Goal: Task Accomplishment & Management: Manage account settings

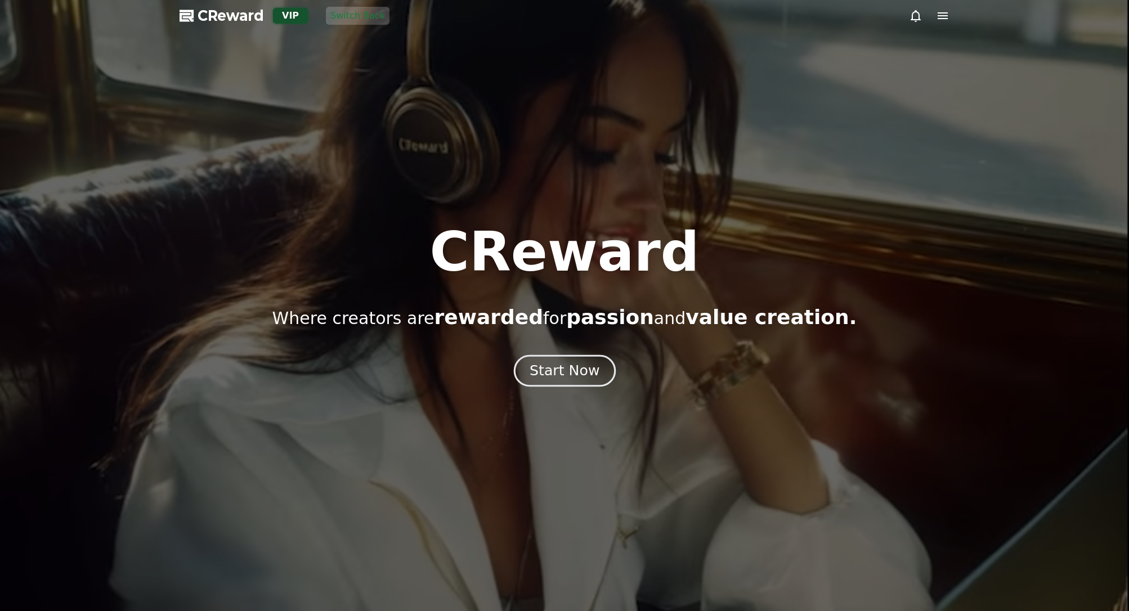
click at [562, 372] on div "Start Now" at bounding box center [564, 370] width 70 height 19
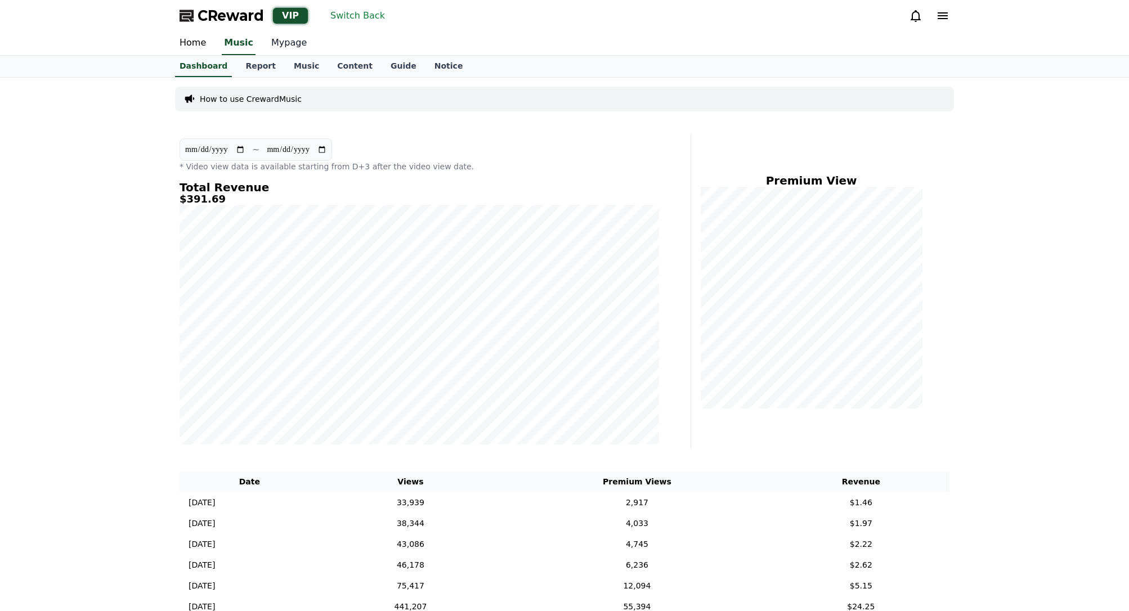
click at [290, 44] on link "Mypage" at bounding box center [288, 44] width 53 height 24
select select "**********"
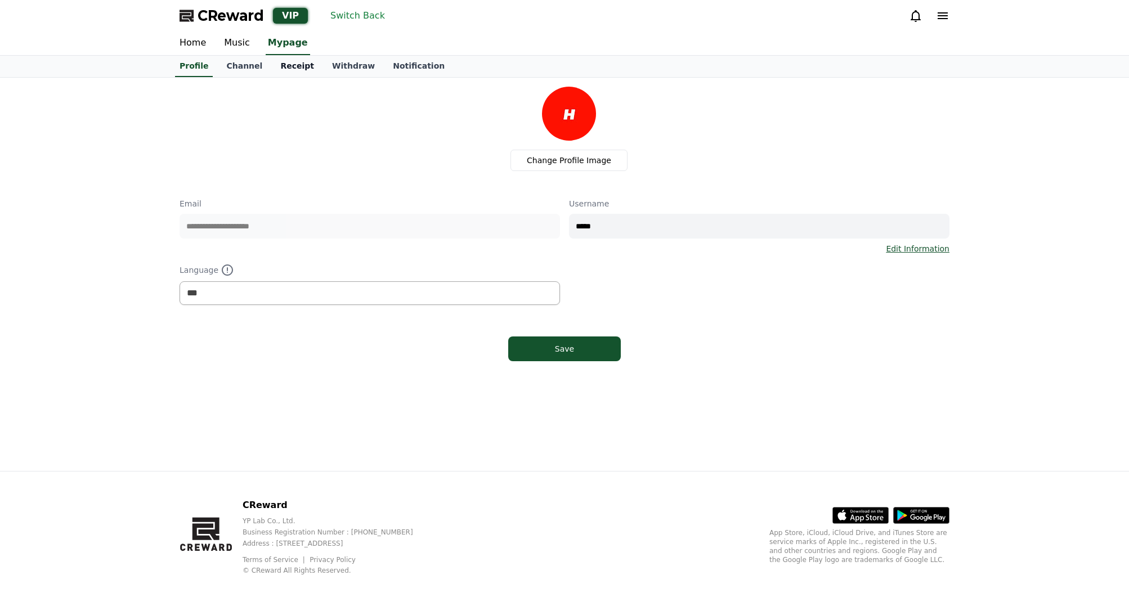
click at [275, 70] on link "Receipt" at bounding box center [297, 66] width 52 height 21
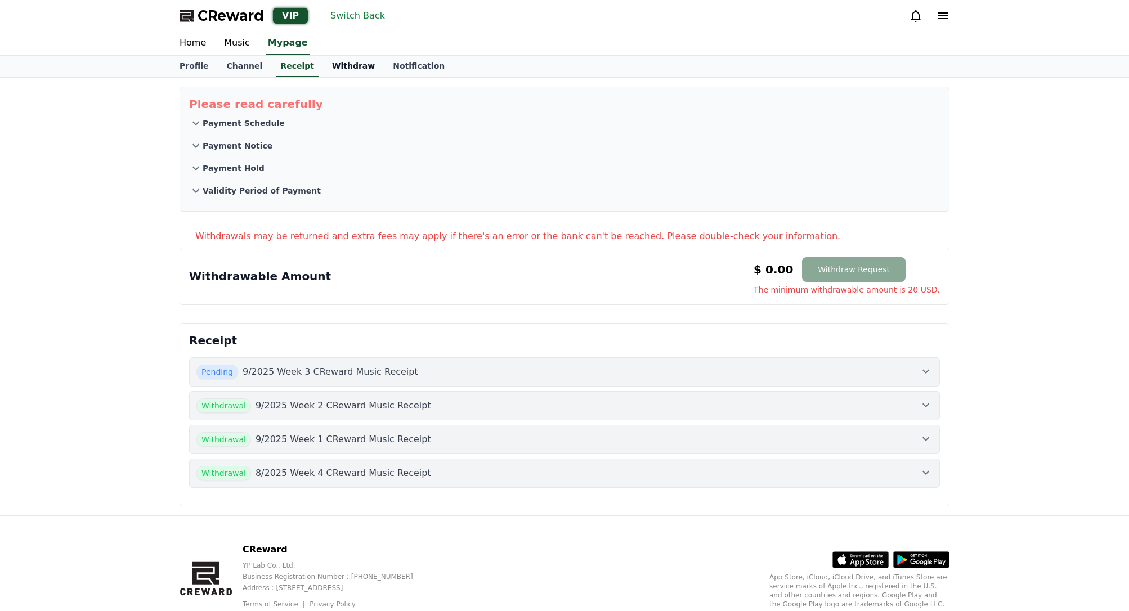
click at [326, 68] on link "Withdraw" at bounding box center [353, 66] width 61 height 21
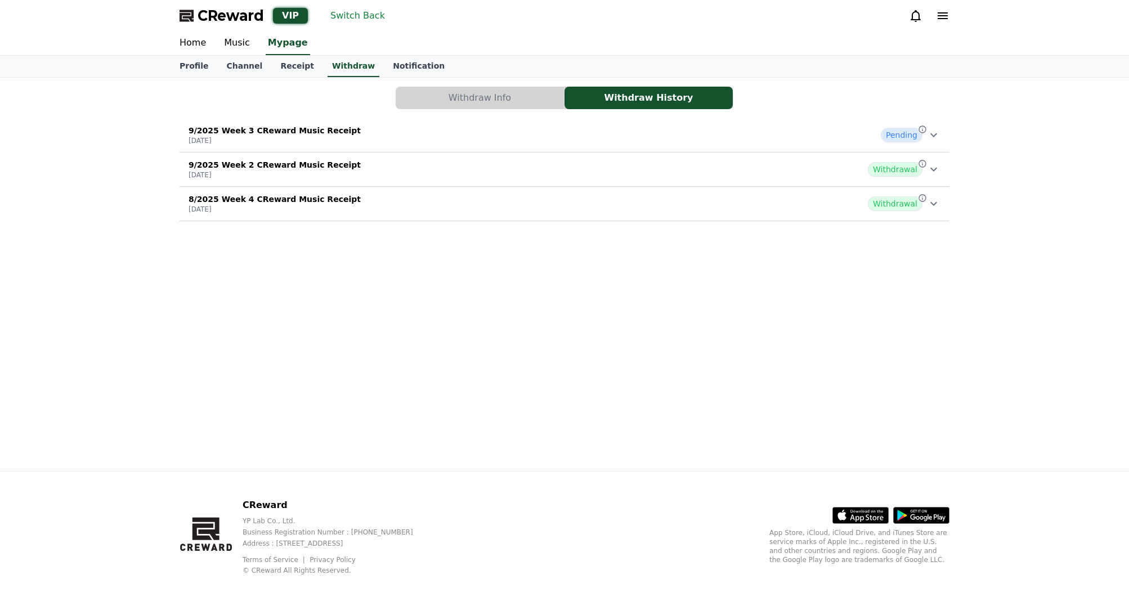
click at [501, 101] on button "Withdraw Info" at bounding box center [480, 98] width 168 height 23
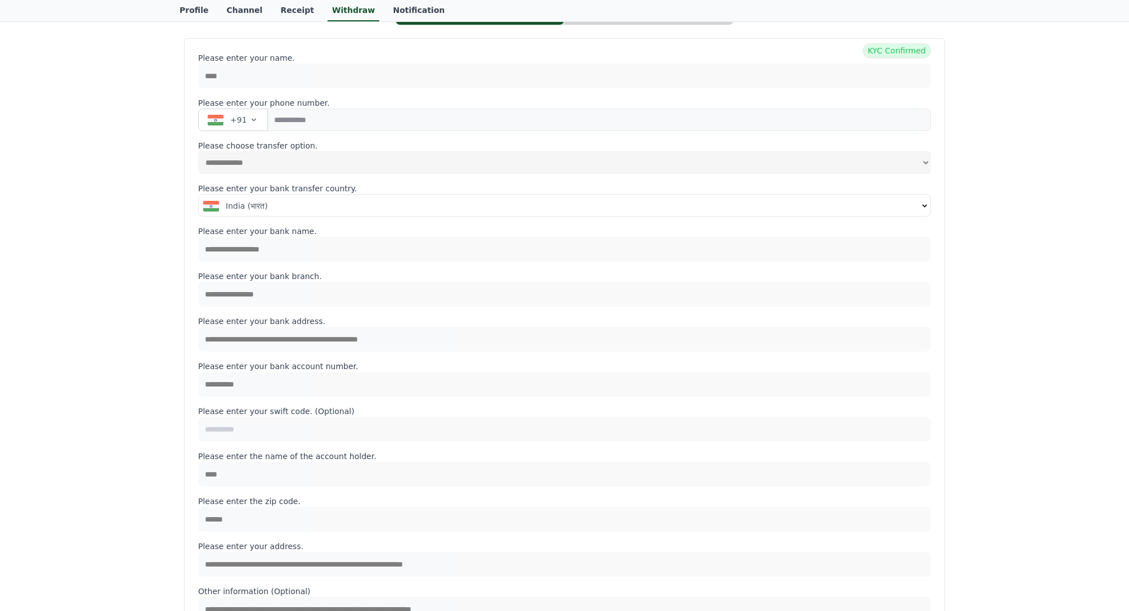
scroll to position [113, 0]
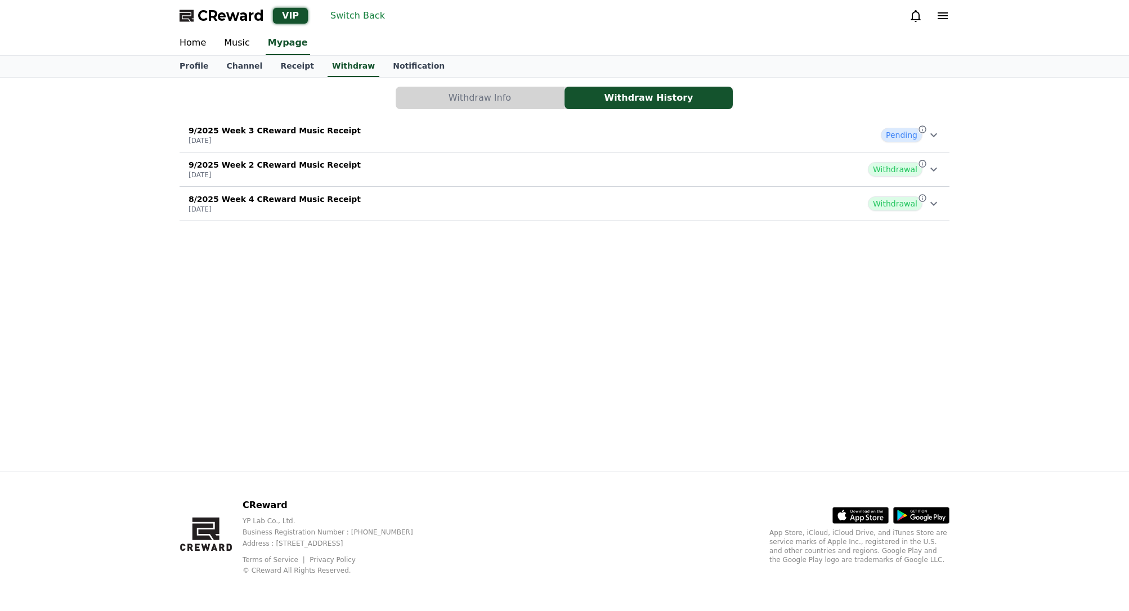
click at [343, 12] on button "Switch Back" at bounding box center [358, 16] width 64 height 18
